Goal: Task Accomplishment & Management: Use online tool/utility

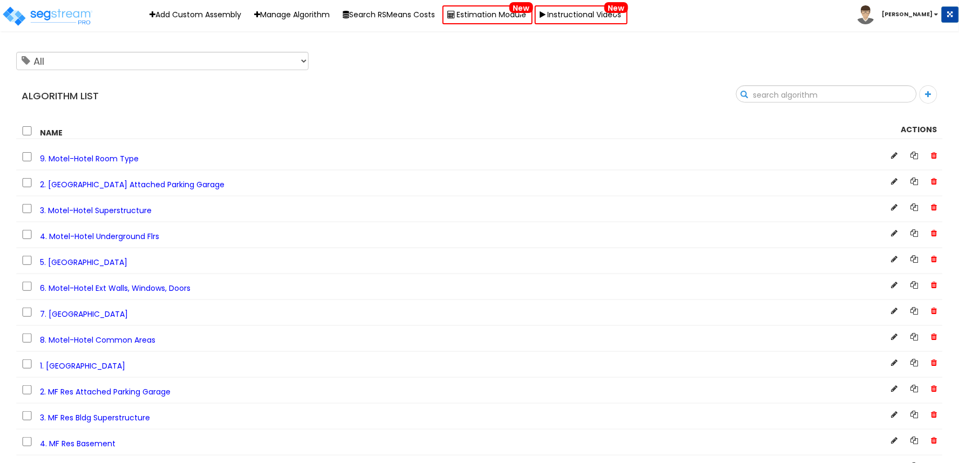
click at [903, 96] on input "text" at bounding box center [826, 95] width 180 height 18
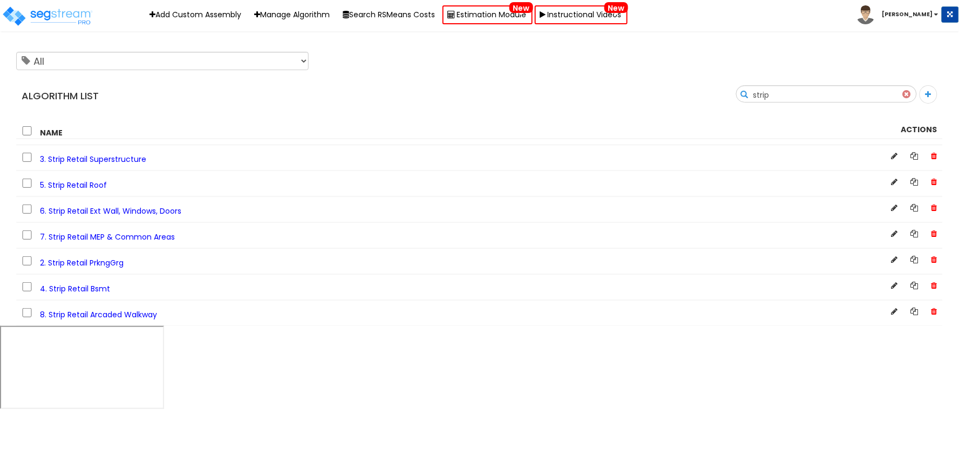
type input "strip"
click at [114, 160] on span "3. Strip Retail Superstructure" at bounding box center [93, 159] width 106 height 11
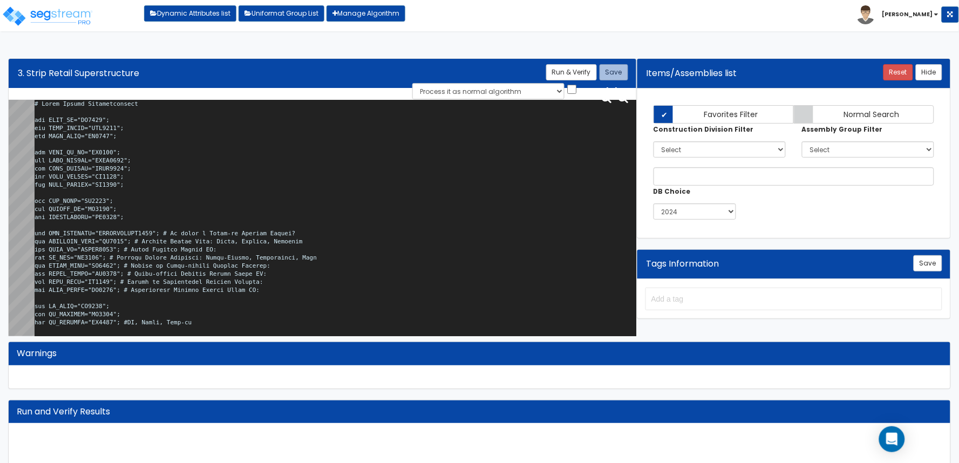
click at [298, 232] on textarea at bounding box center [336, 220] width 602 height 241
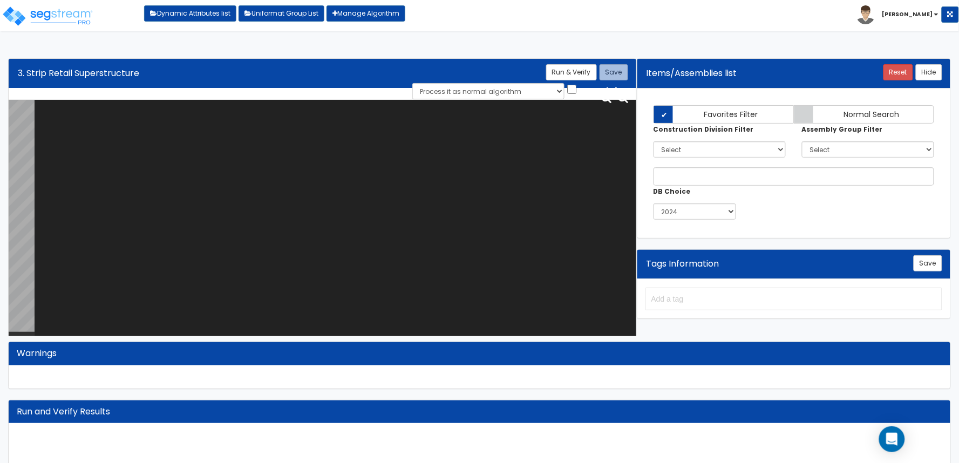
paste textarea "# Strip Retail Superstructure var BLDG_HT="WH0018"; var BLDG_LNGTH="MBL0000"; v…"
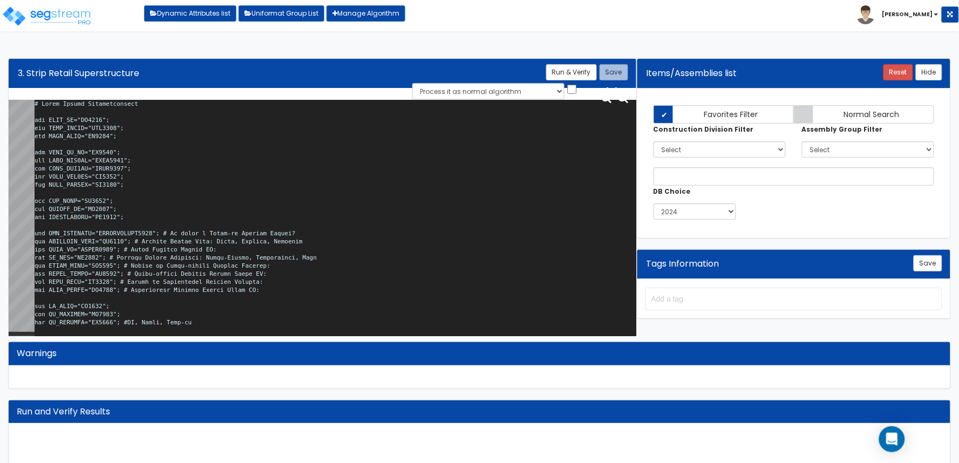
scroll to position [9380, 0]
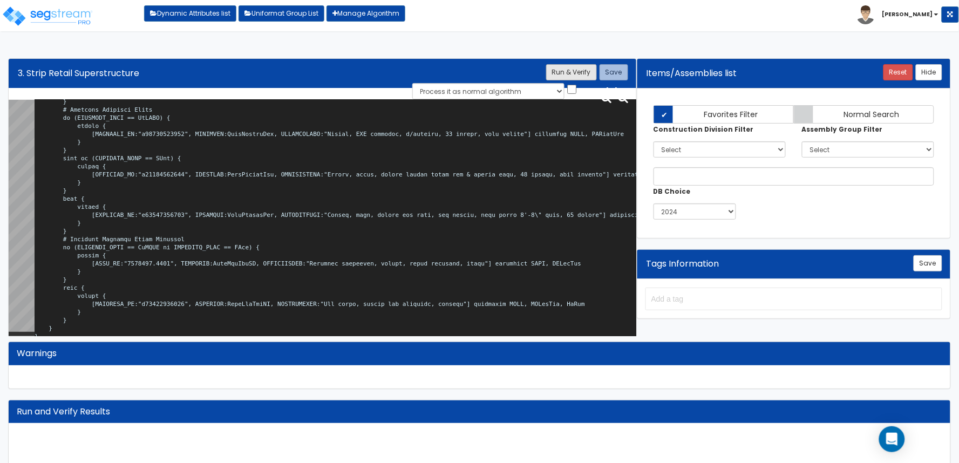
type textarea "# Strip Retail Superstructure var BLDG_HT="WH0018"; var BLDG_LNGTH="MBL0000"; v…"
click at [586, 67] on button "Run & Verify" at bounding box center [571, 72] width 51 height 16
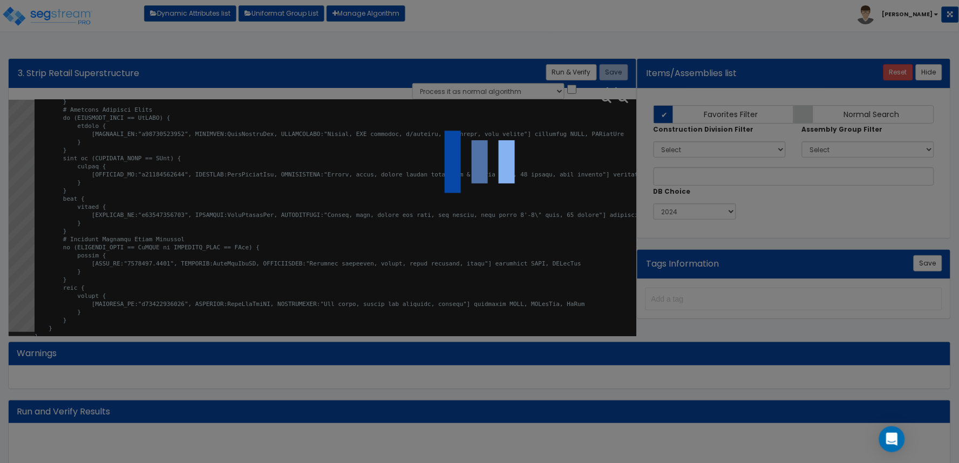
click at [610, 46] on div at bounding box center [479, 231] width 959 height 463
select select "0"
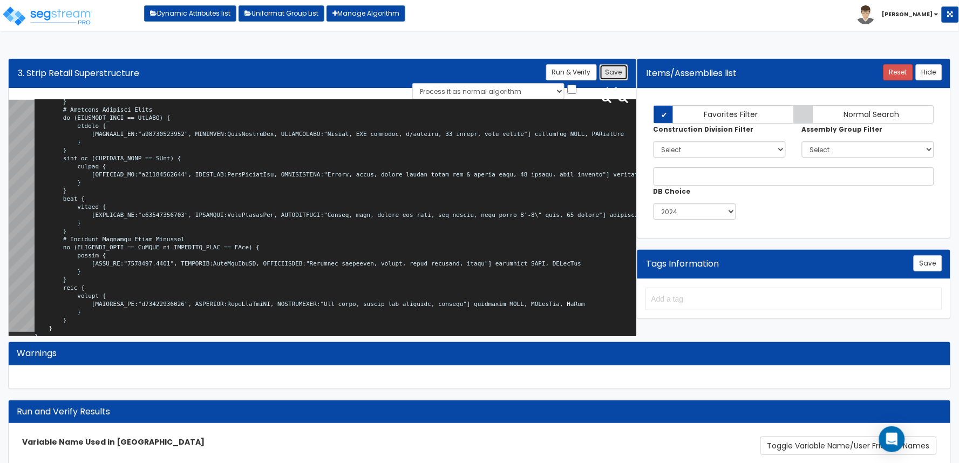
click at [607, 76] on button "Save" at bounding box center [613, 72] width 29 height 16
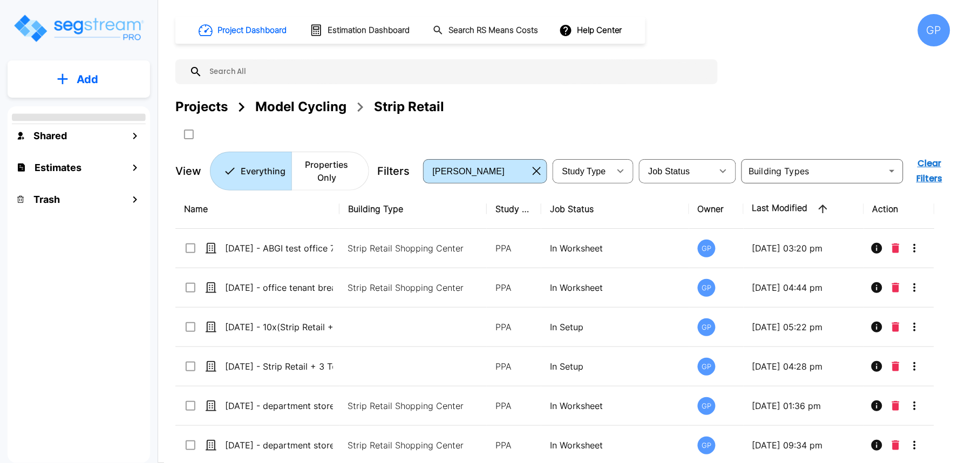
click at [933, 28] on div "GP" at bounding box center [934, 30] width 32 height 32
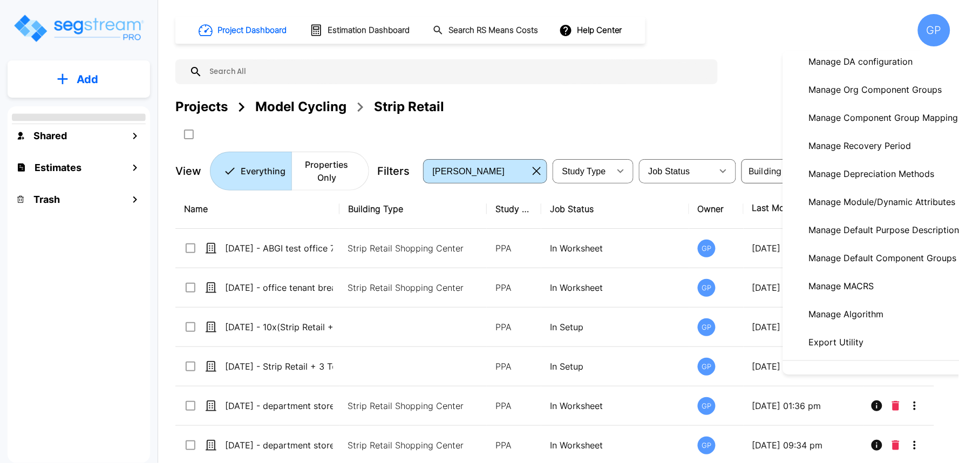
scroll to position [180, 0]
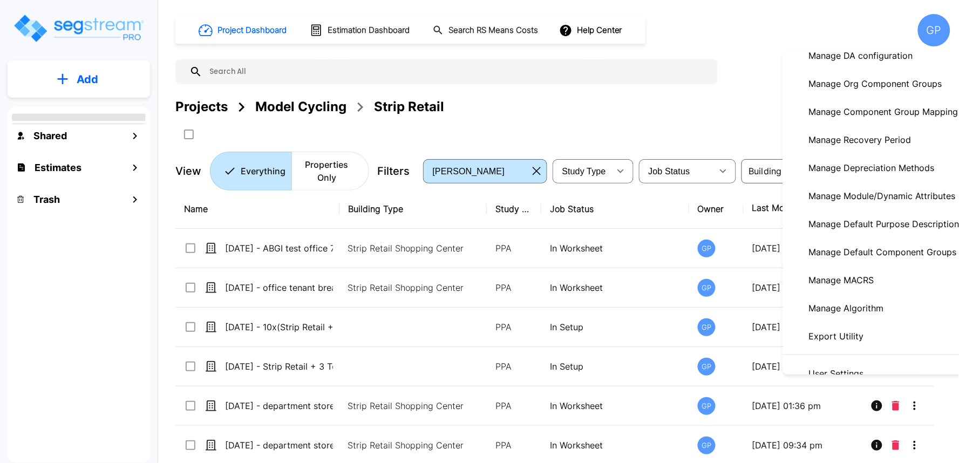
click at [916, 201] on p "Manage Module/Dynamic Attributes" at bounding box center [881, 196] width 155 height 22
